Goal: Information Seeking & Learning: Learn about a topic

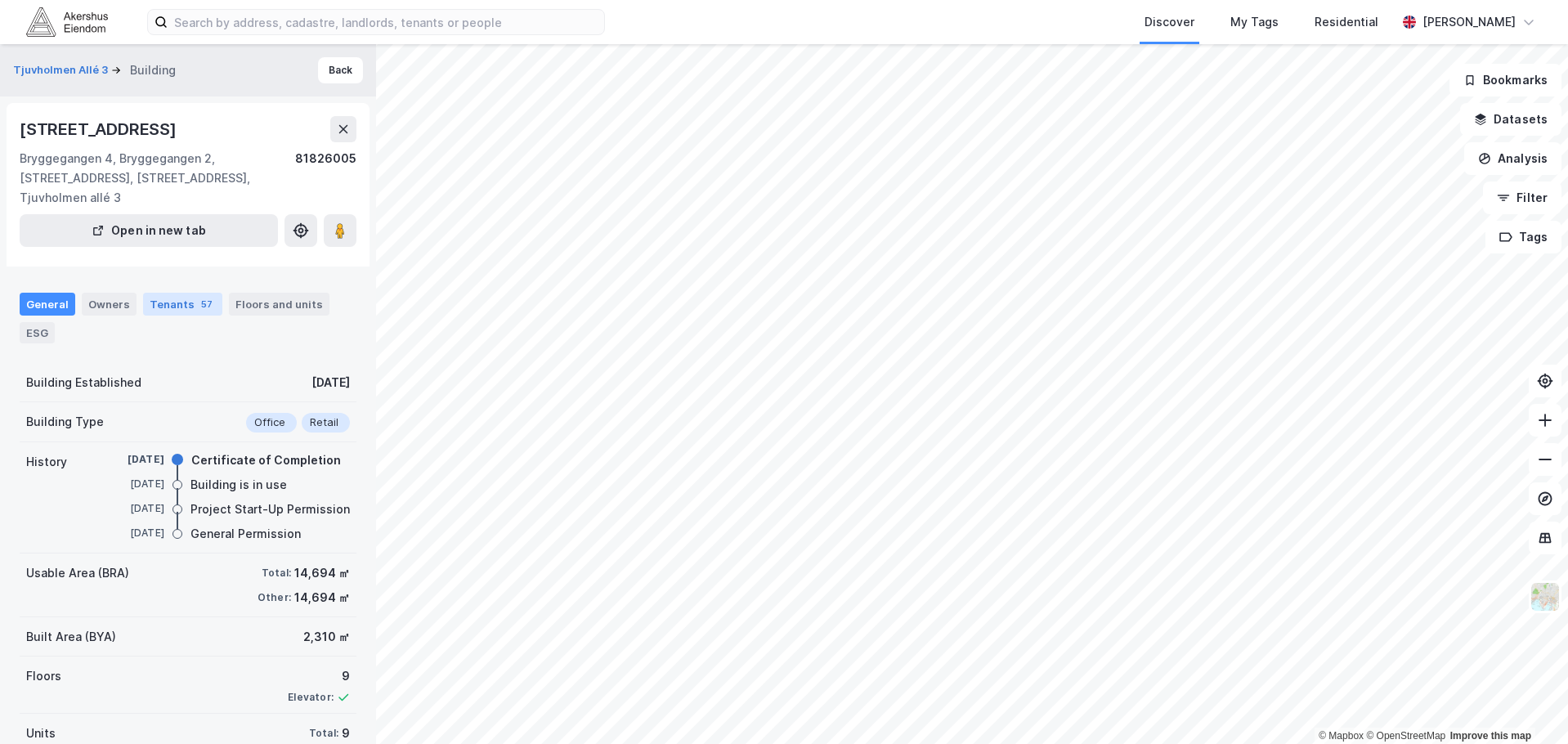
click at [160, 293] on div "Tenants 57" at bounding box center [183, 304] width 79 height 23
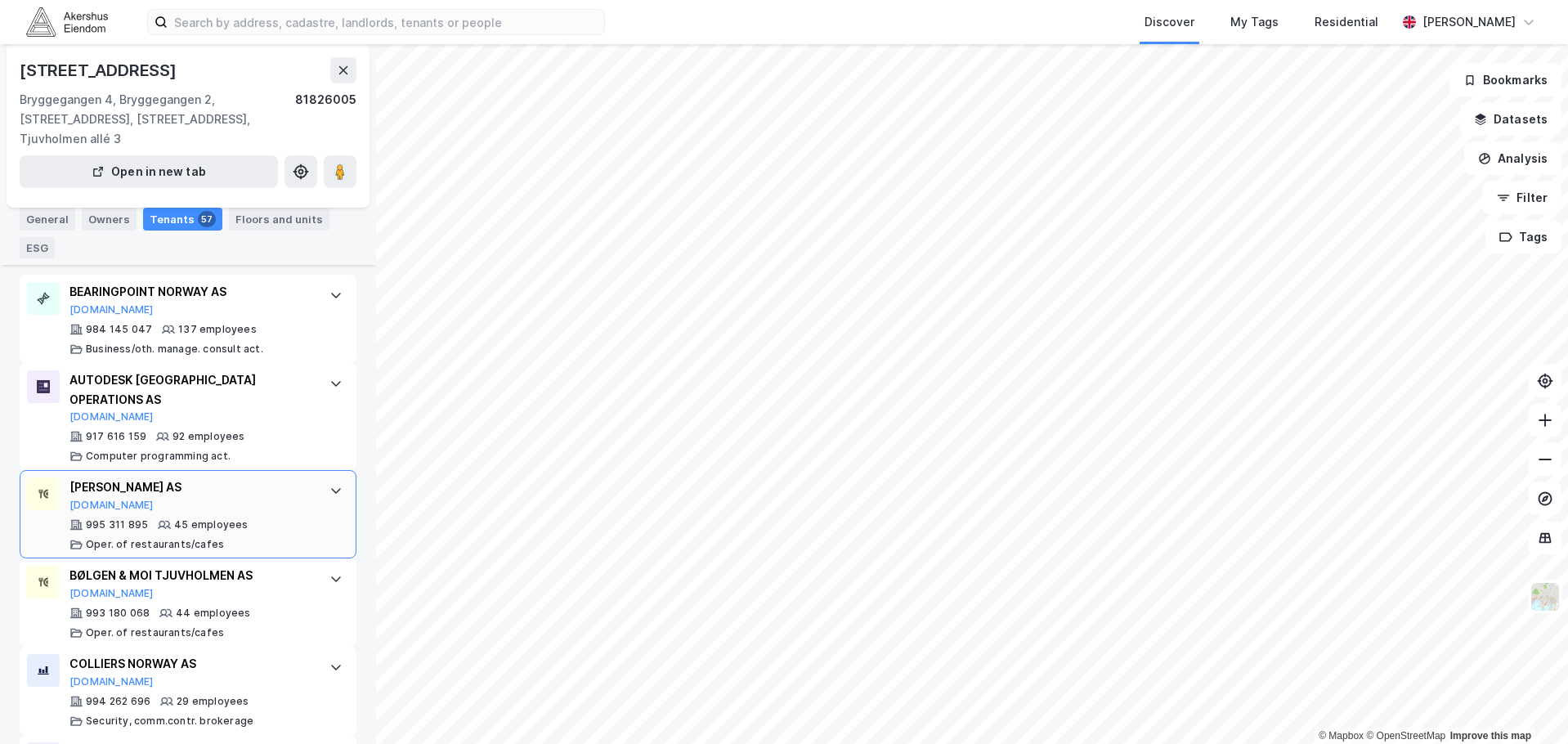
scroll to position [409, 0]
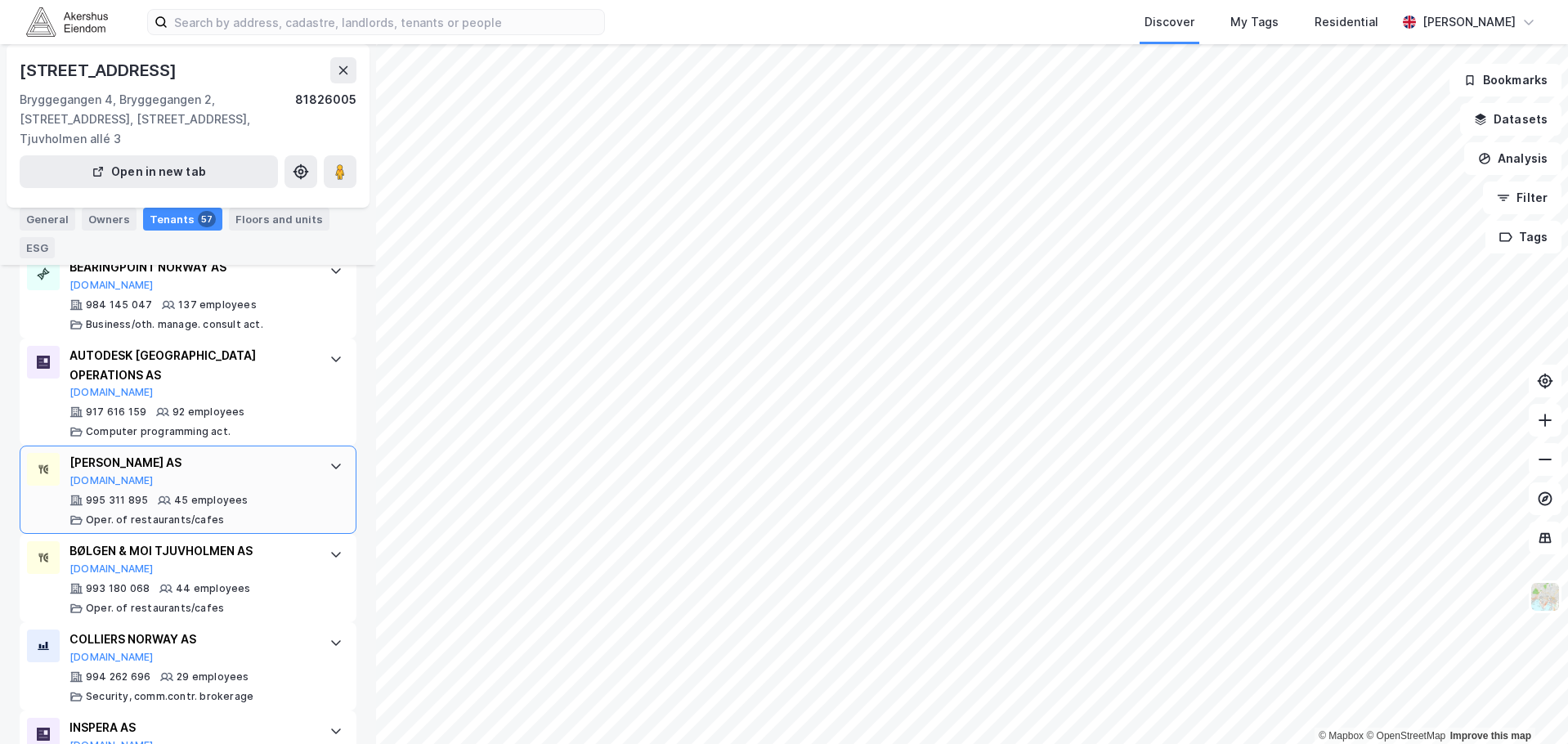
click at [333, 453] on div at bounding box center [336, 466] width 26 height 26
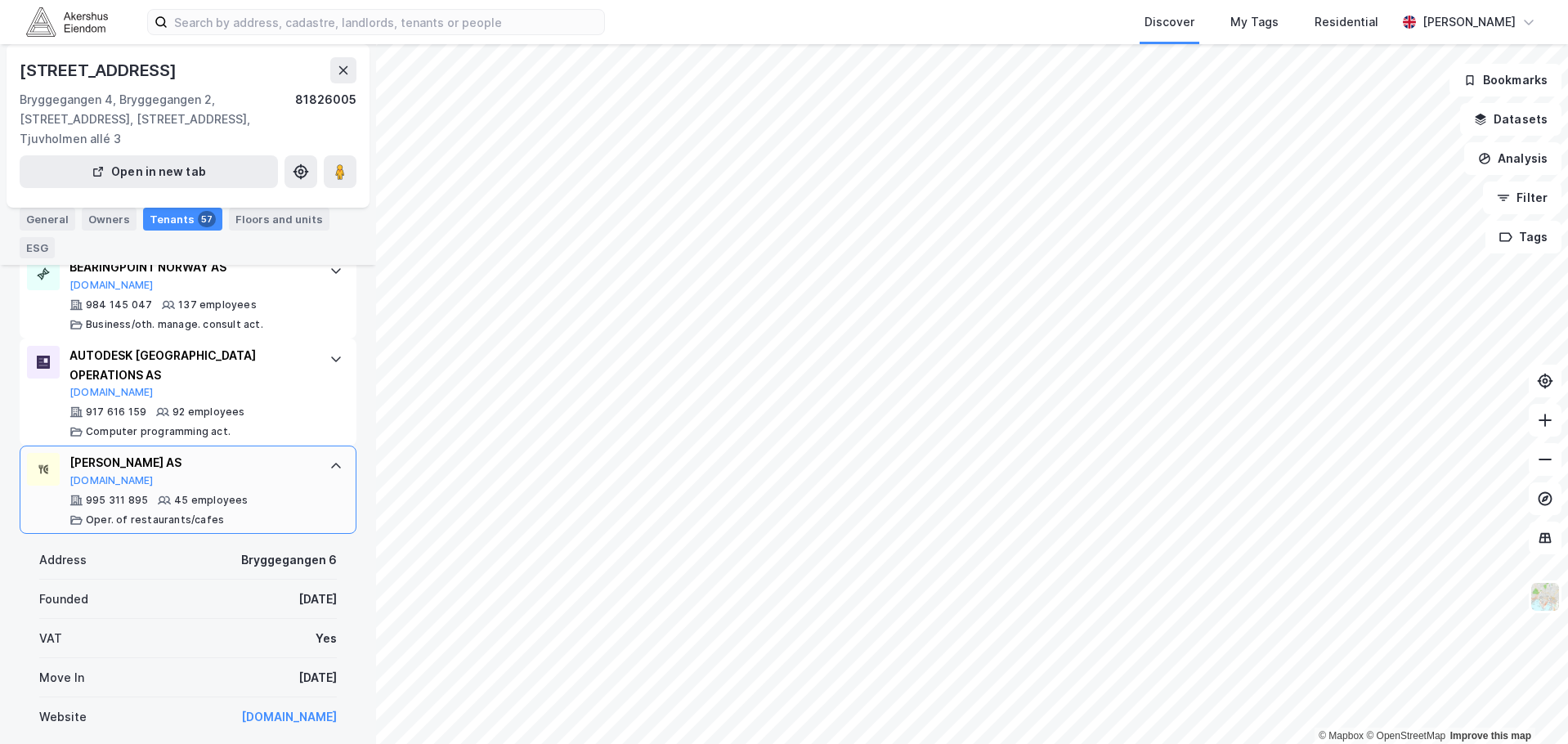
click at [331, 453] on div at bounding box center [336, 466] width 26 height 26
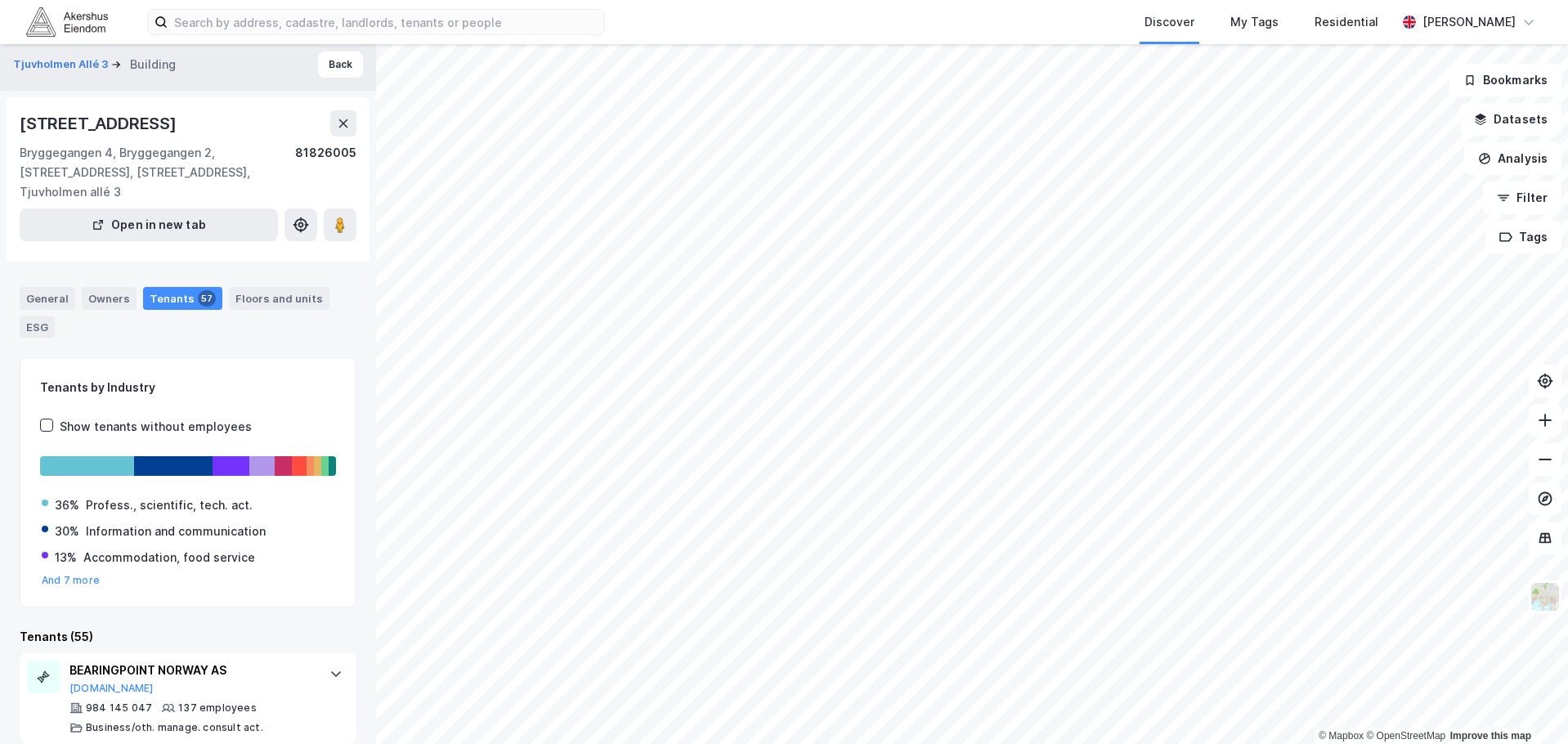
scroll to position [0, 0]
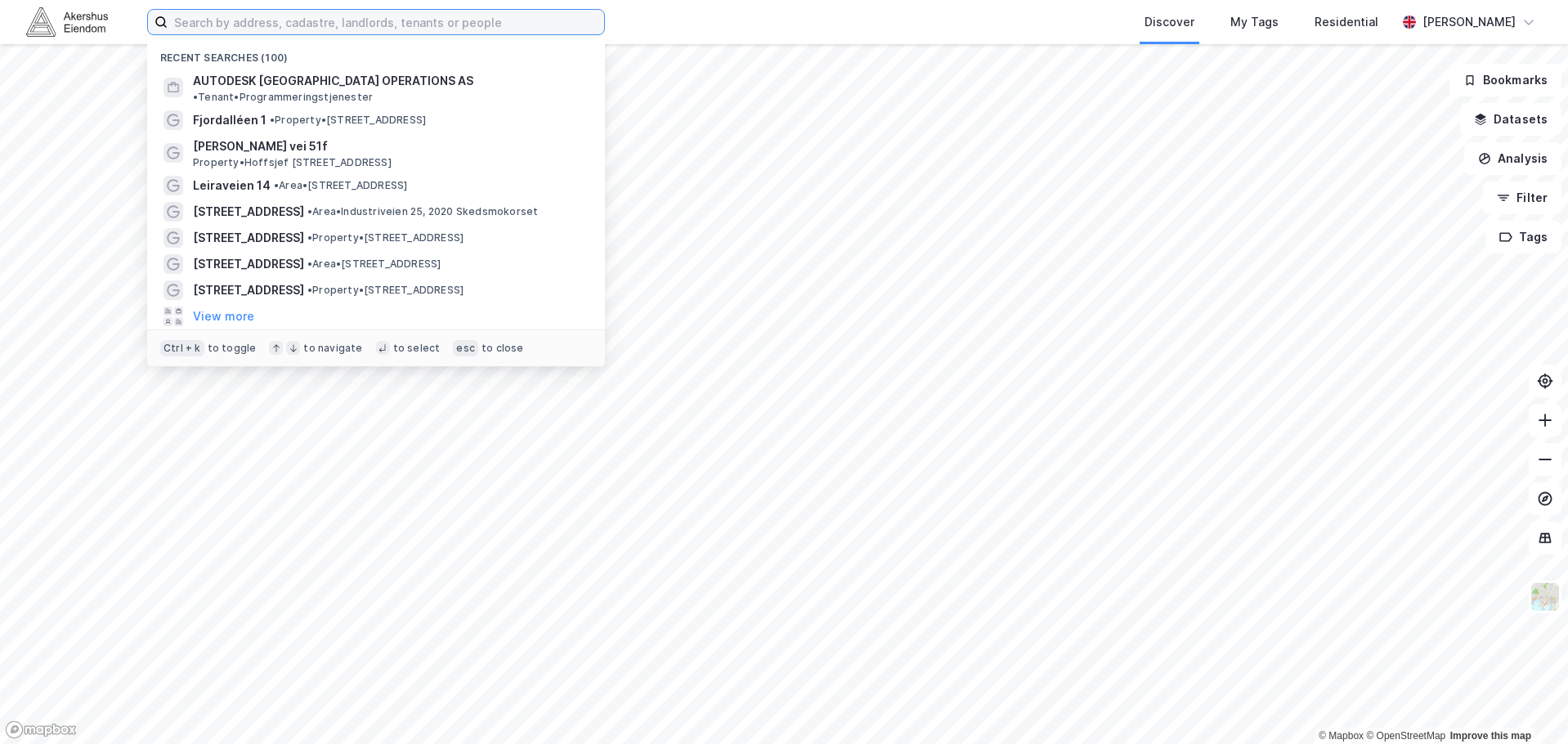
click at [452, 22] on input at bounding box center [386, 22] width 437 height 24
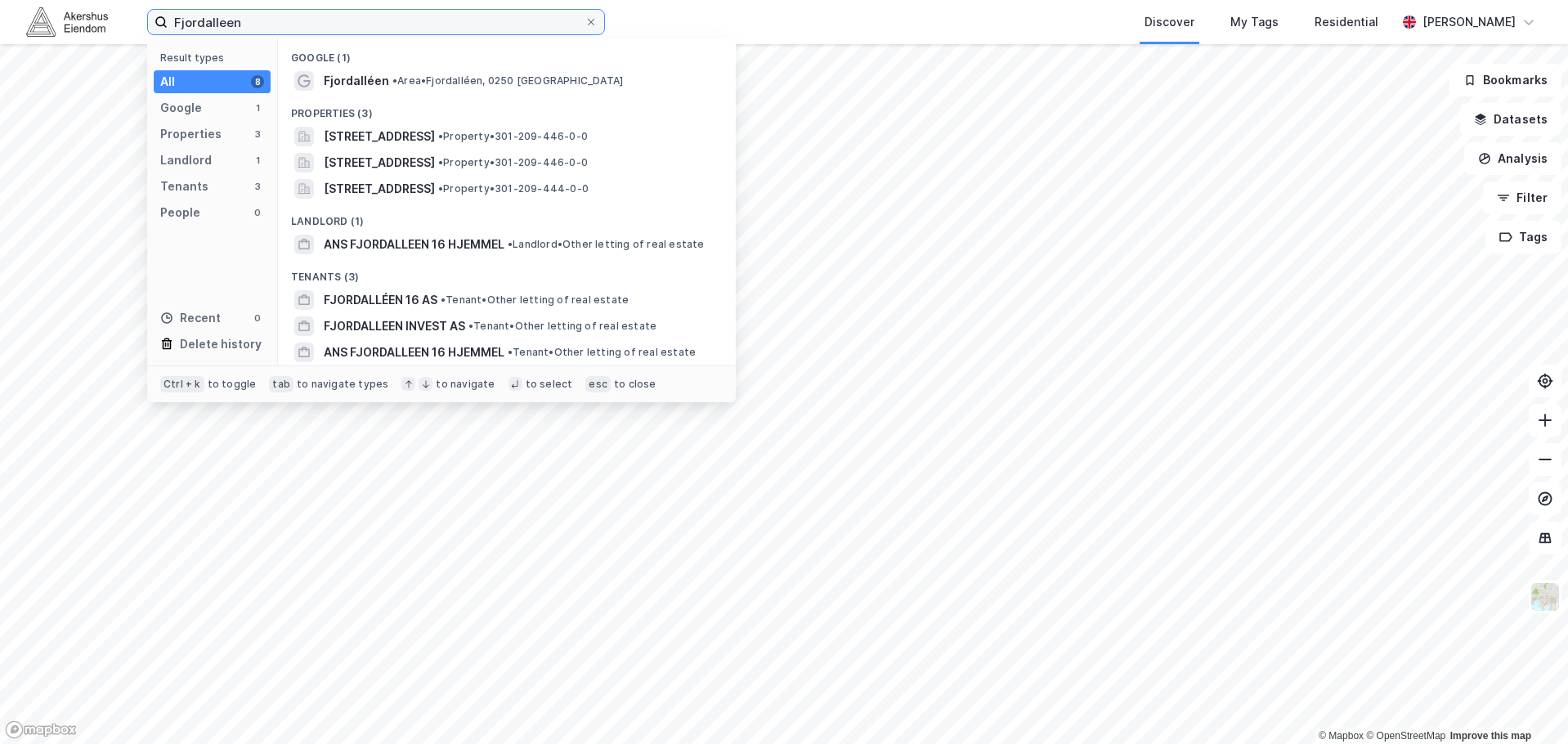
type input "Fjordalleen"
click at [99, 22] on img at bounding box center [66, 22] width 82 height 28
